Goal: Task Accomplishment & Management: Use online tool/utility

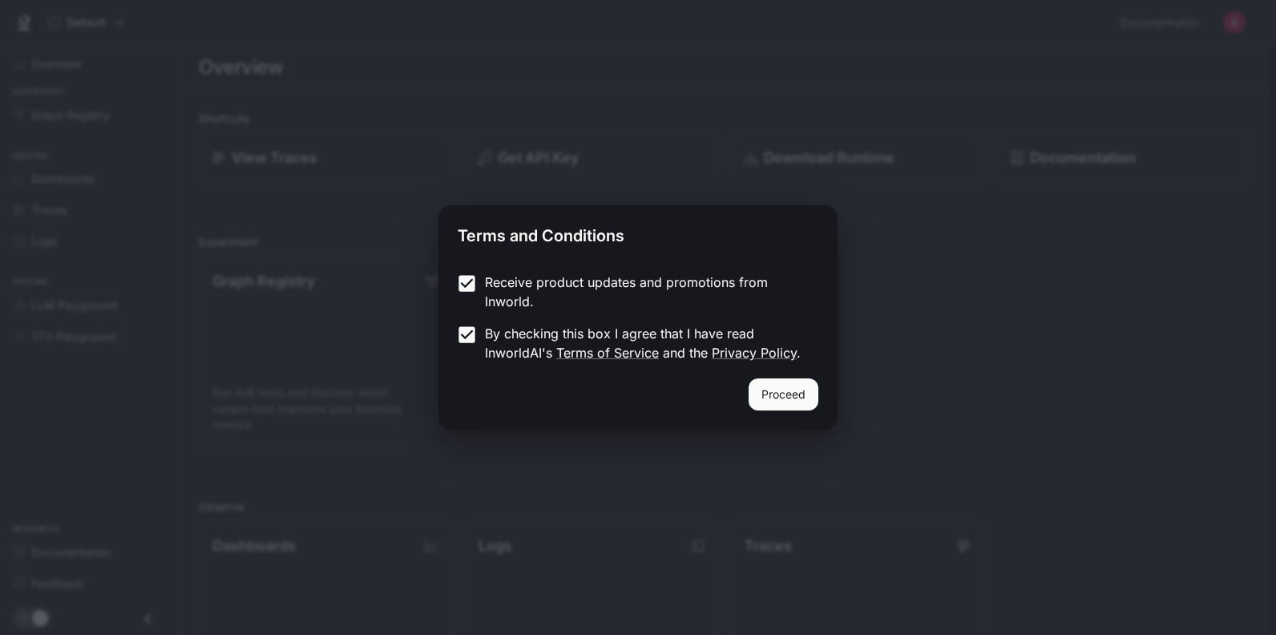
click at [795, 394] on button "Proceed" at bounding box center [784, 394] width 70 height 32
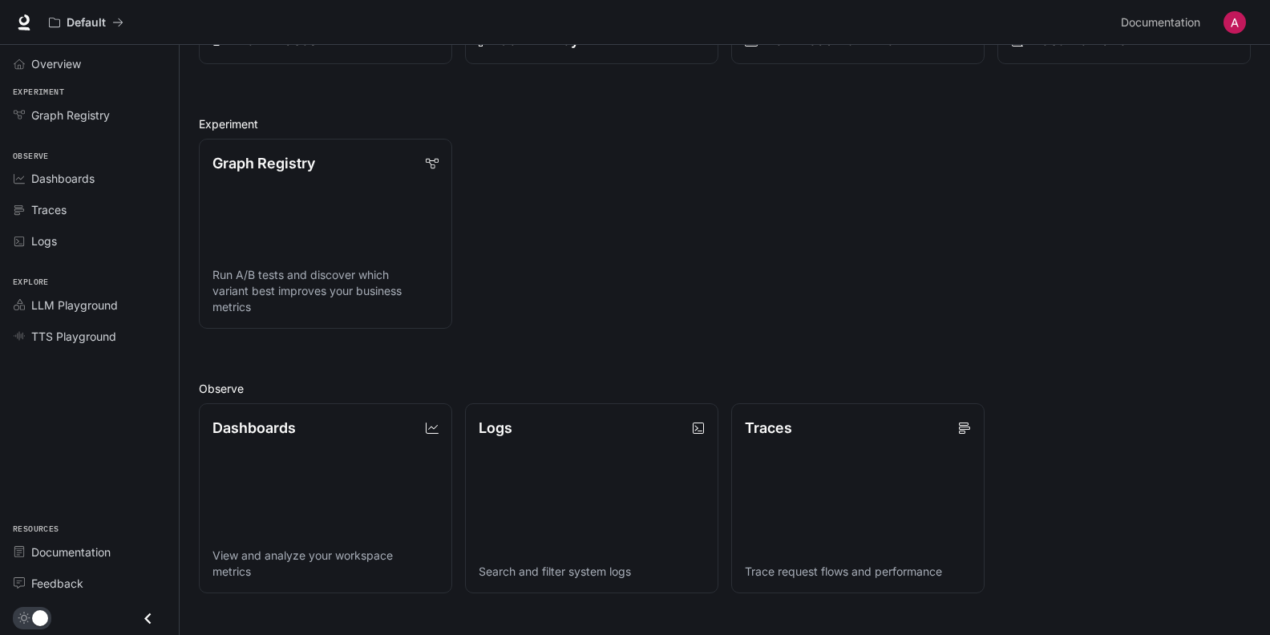
scroll to position [160, 0]
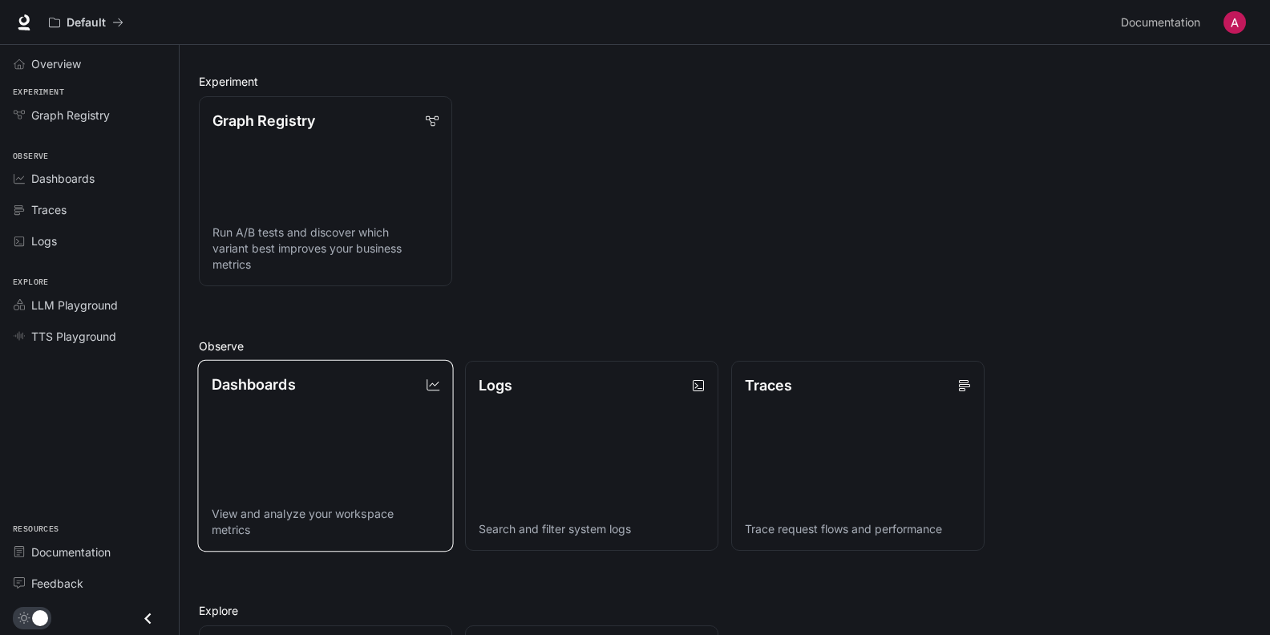
click at [345, 415] on link "Dashboards View and analyze your workspace metrics" at bounding box center [325, 456] width 256 height 192
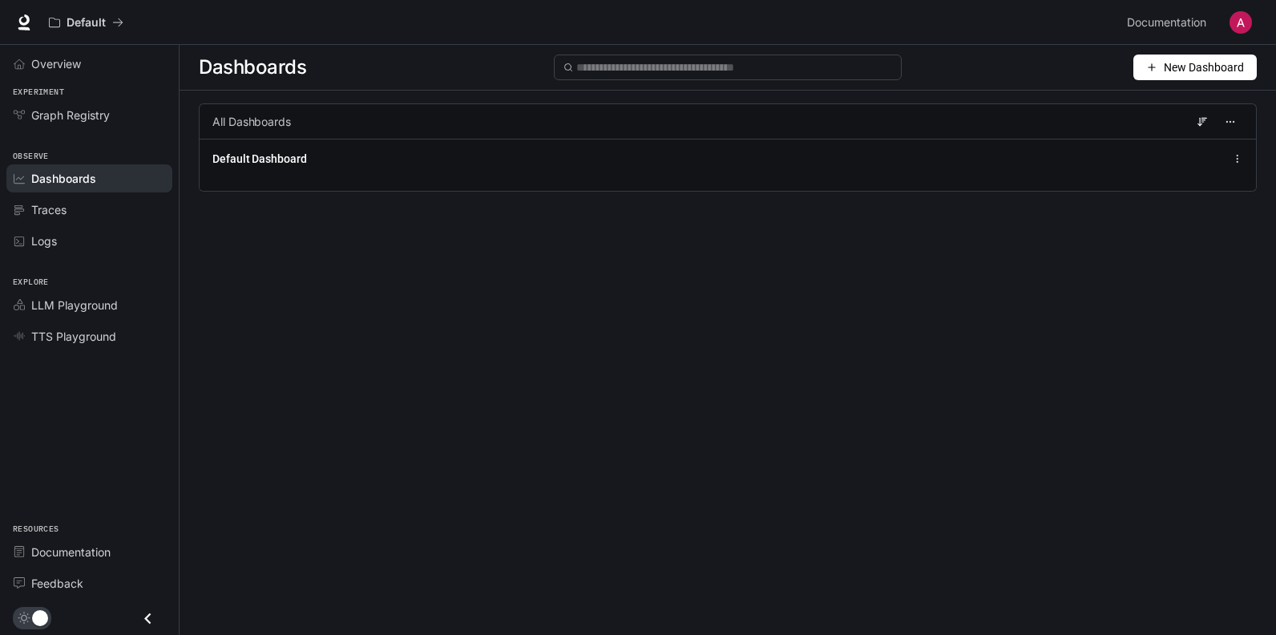
click at [1184, 69] on span "New Dashboard" at bounding box center [1204, 68] width 80 height 18
click at [1173, 103] on div "Create dashboard" at bounding box center [1176, 102] width 133 height 18
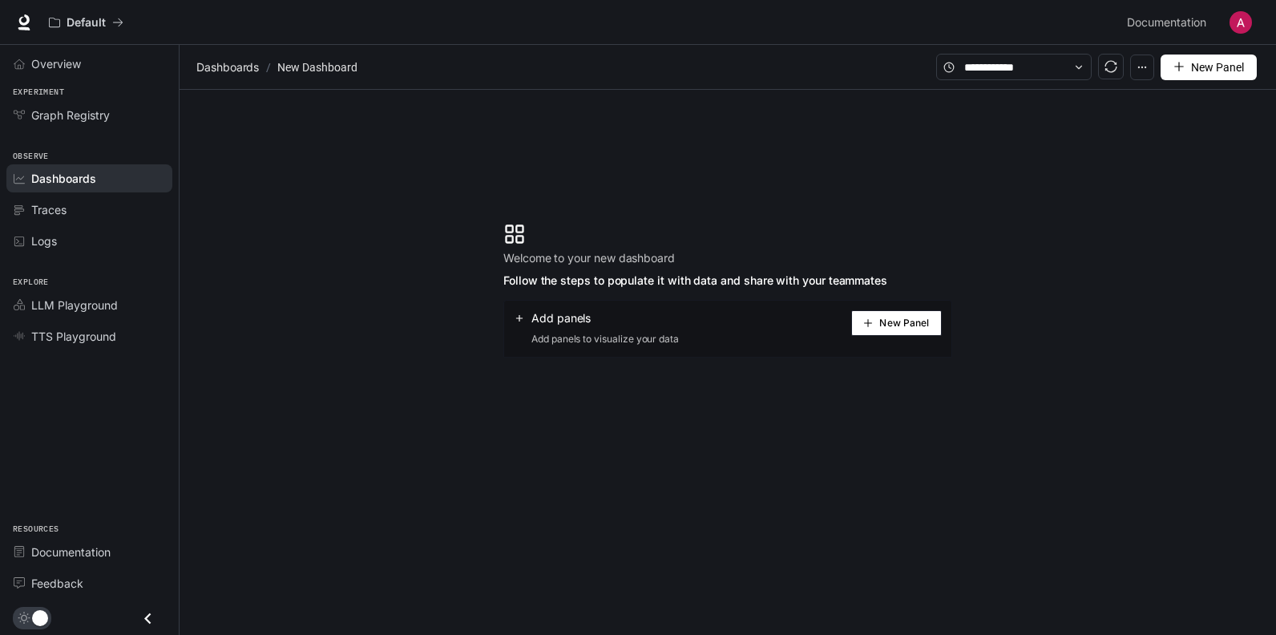
click at [877, 318] on button "New Panel" at bounding box center [896, 323] width 91 height 26
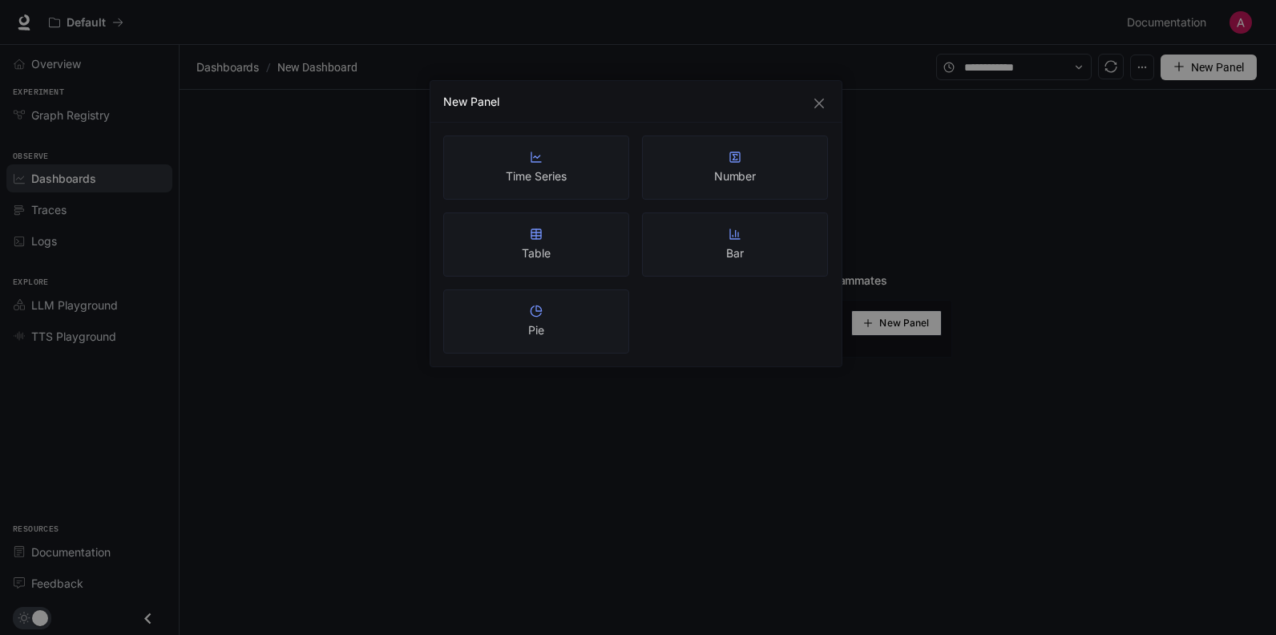
click at [550, 169] on article "Time Series" at bounding box center [536, 176] width 60 height 16
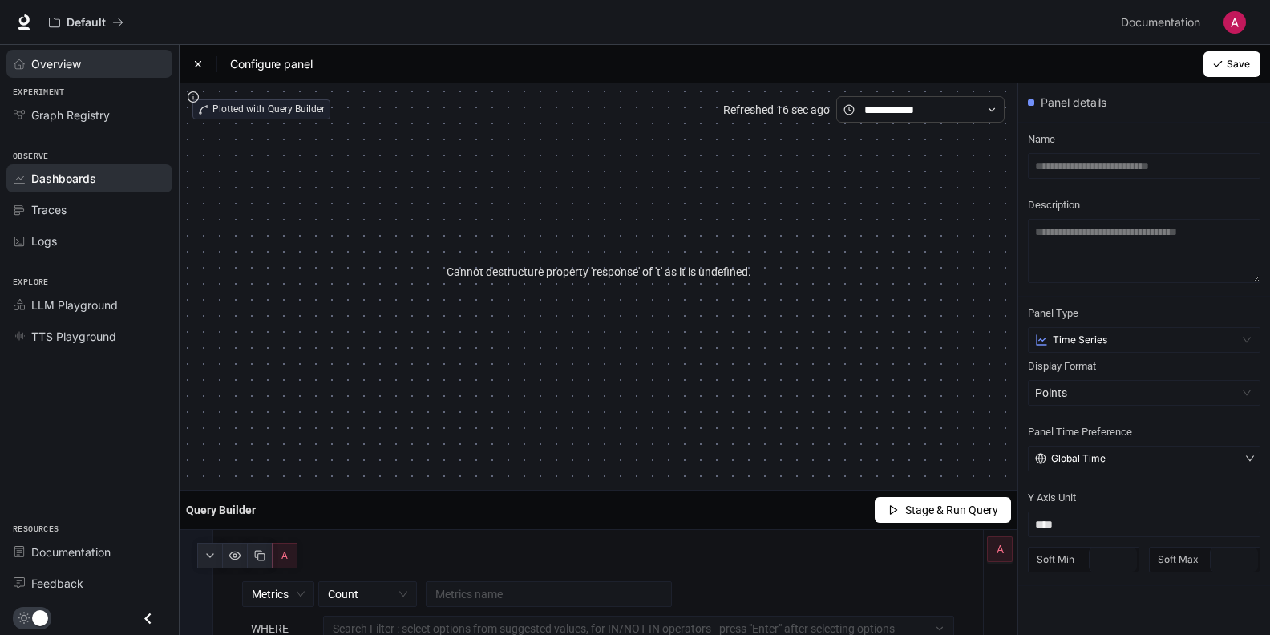
click at [42, 71] on span "Overview" at bounding box center [56, 63] width 50 height 17
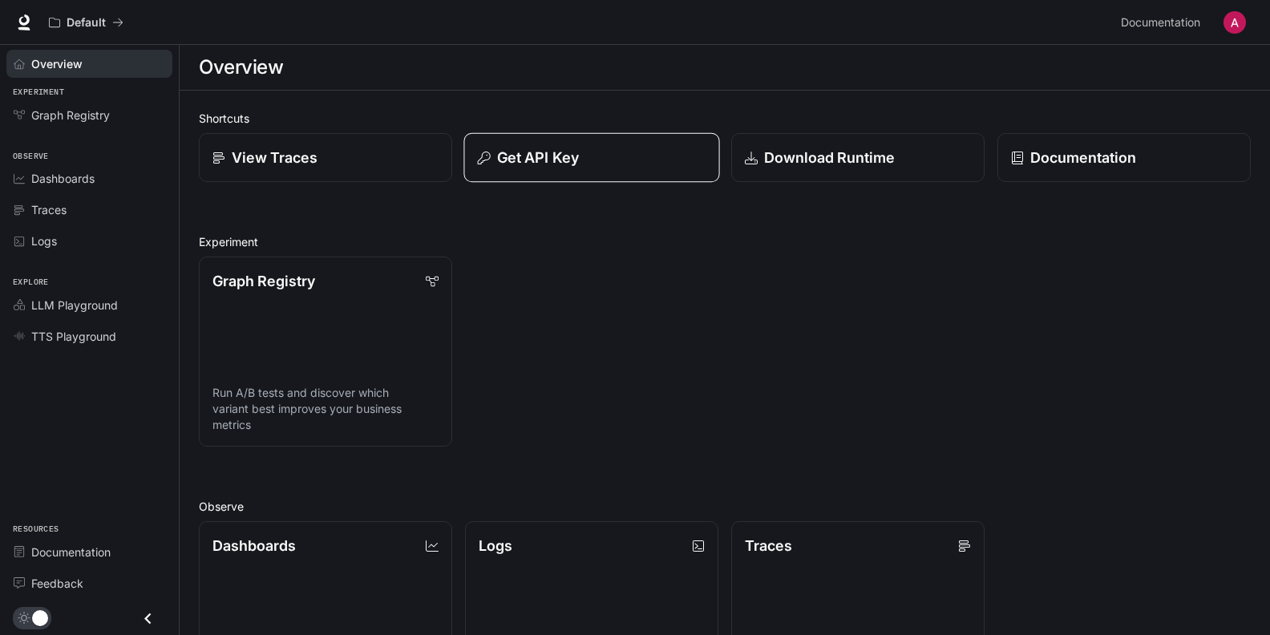
click at [563, 147] on p "Get API Key" at bounding box center [538, 158] width 82 height 22
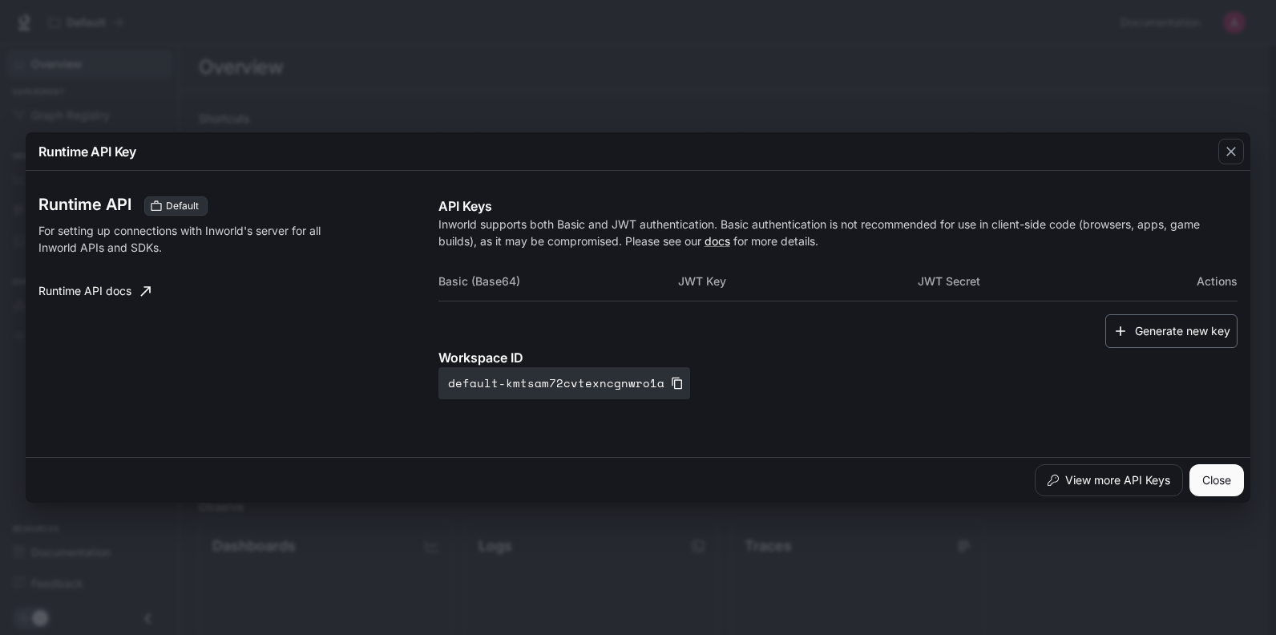
click at [1165, 331] on button "Generate new key" at bounding box center [1171, 331] width 132 height 34
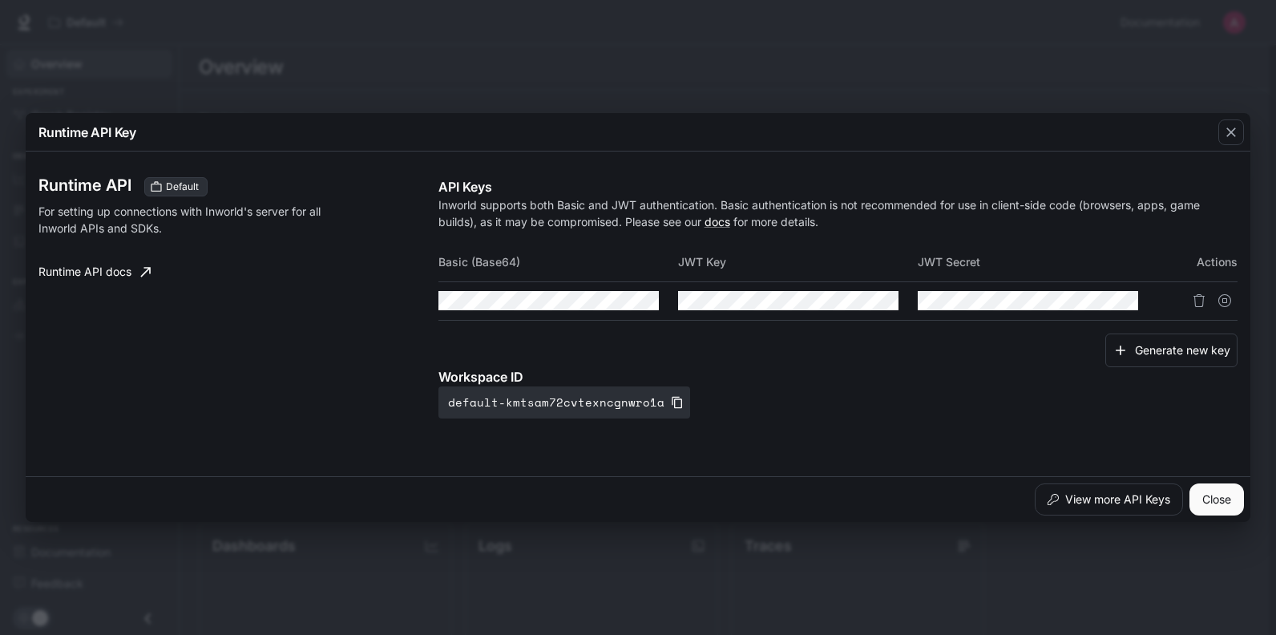
click at [813, 414] on div "Workspace ID default-kmtsam72cvtexncgnwro1a" at bounding box center [837, 392] width 799 height 51
click at [648, 301] on icon "Copy Basic (Base64)" at bounding box center [645, 300] width 13 height 13
click at [1221, 261] on th "Actions" at bounding box center [1197, 262] width 80 height 38
click at [1226, 298] on icon "Suspend API key" at bounding box center [1224, 300] width 13 height 13
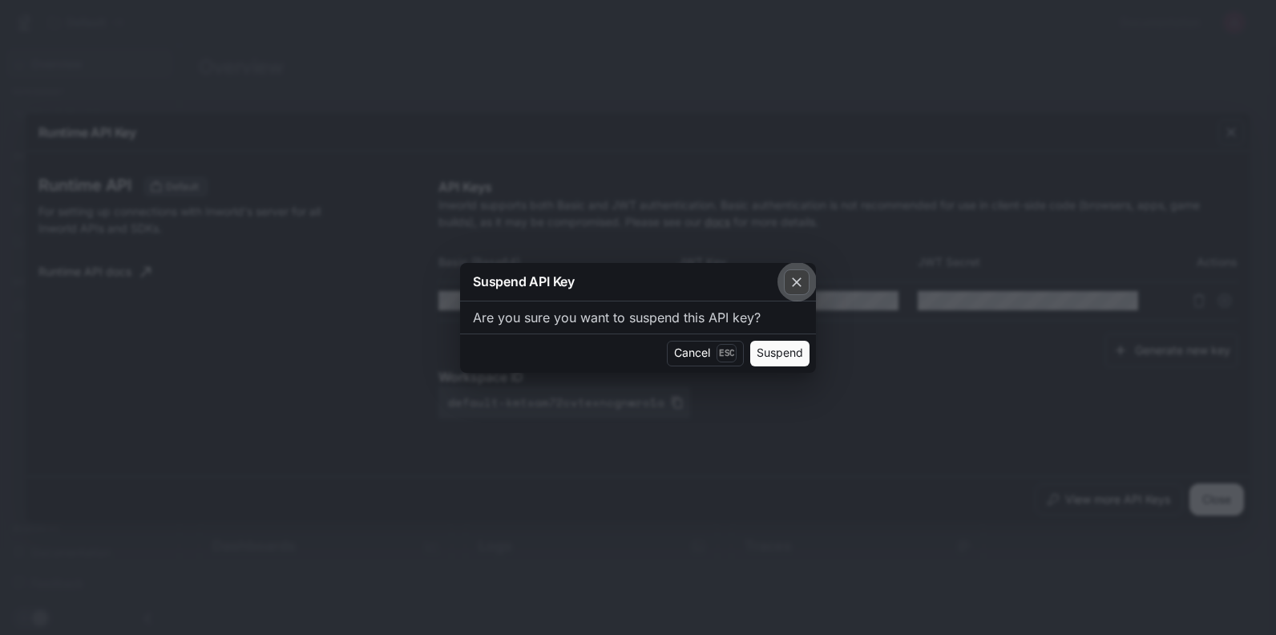
click at [807, 286] on div "button" at bounding box center [797, 282] width 26 height 26
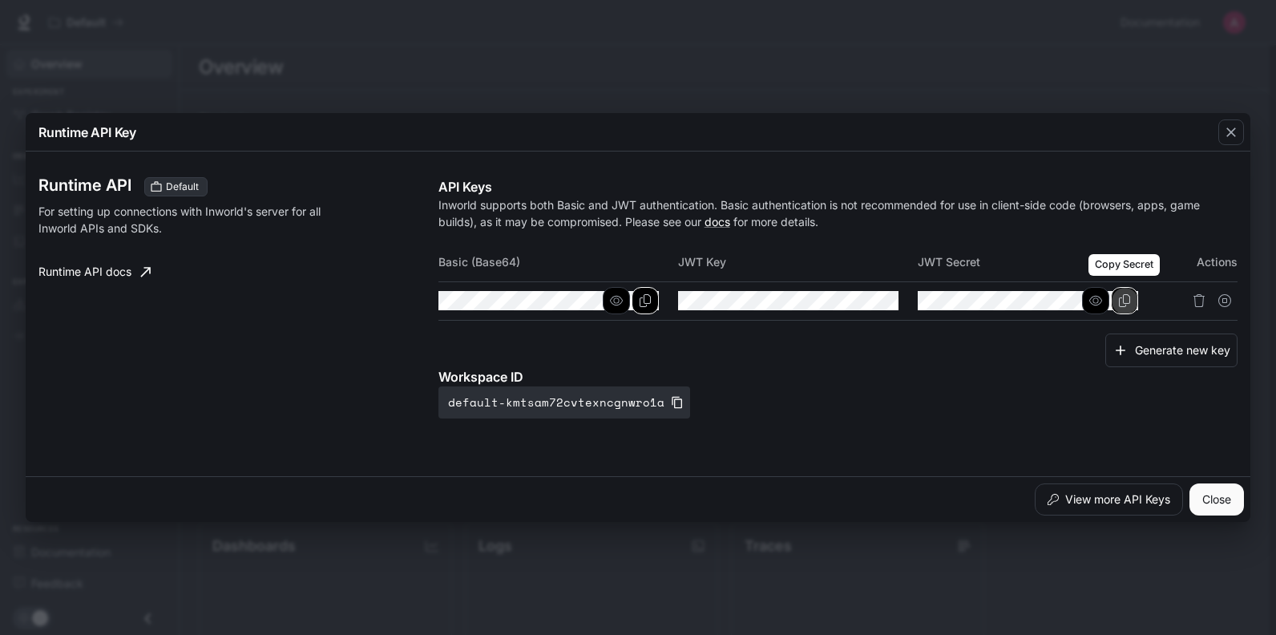
click at [1133, 300] on button "Copy Secret" at bounding box center [1124, 300] width 27 height 27
